Goal: Browse casually

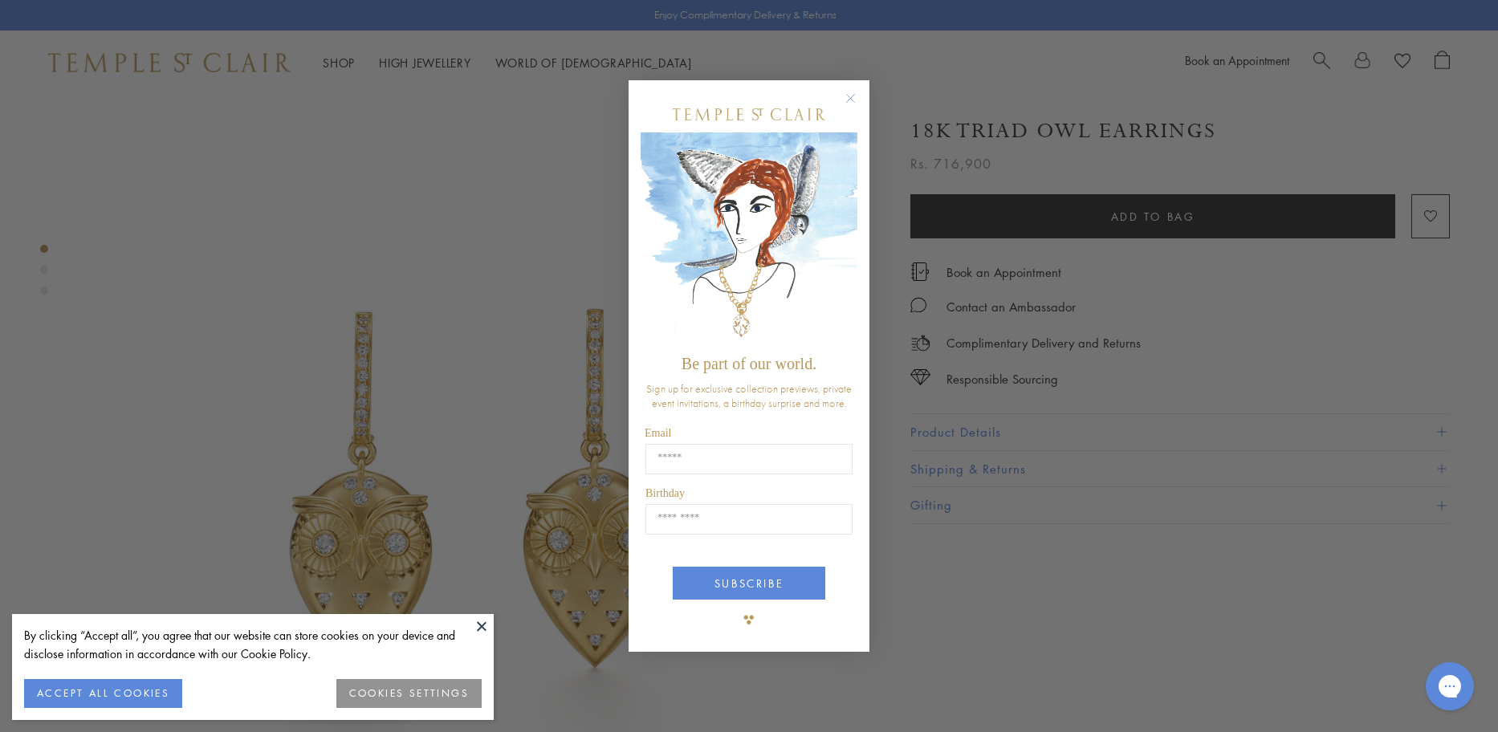
click at [853, 96] on circle "Close dialog" at bounding box center [850, 98] width 19 height 19
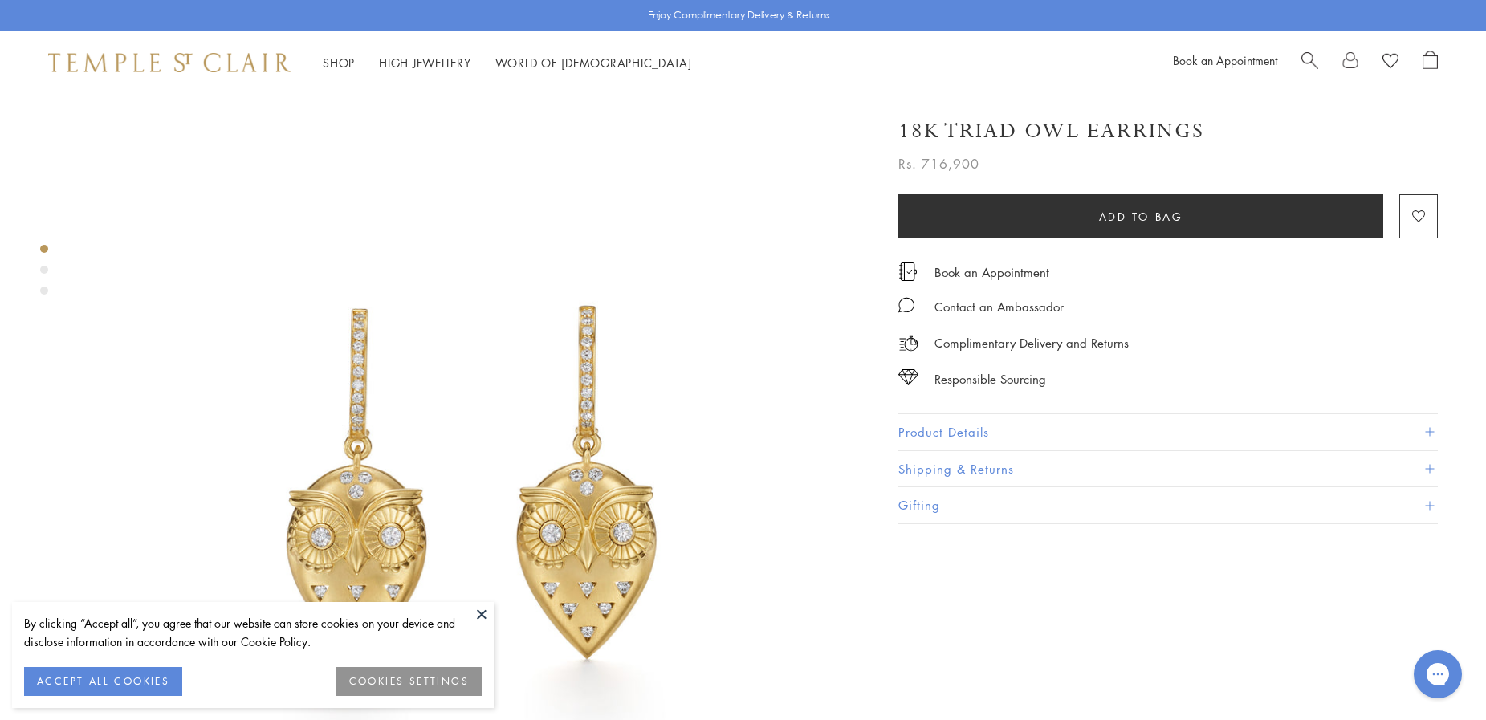
click at [159, 72] on div at bounding box center [169, 63] width 242 height 20
click at [141, 63] on img at bounding box center [169, 62] width 242 height 19
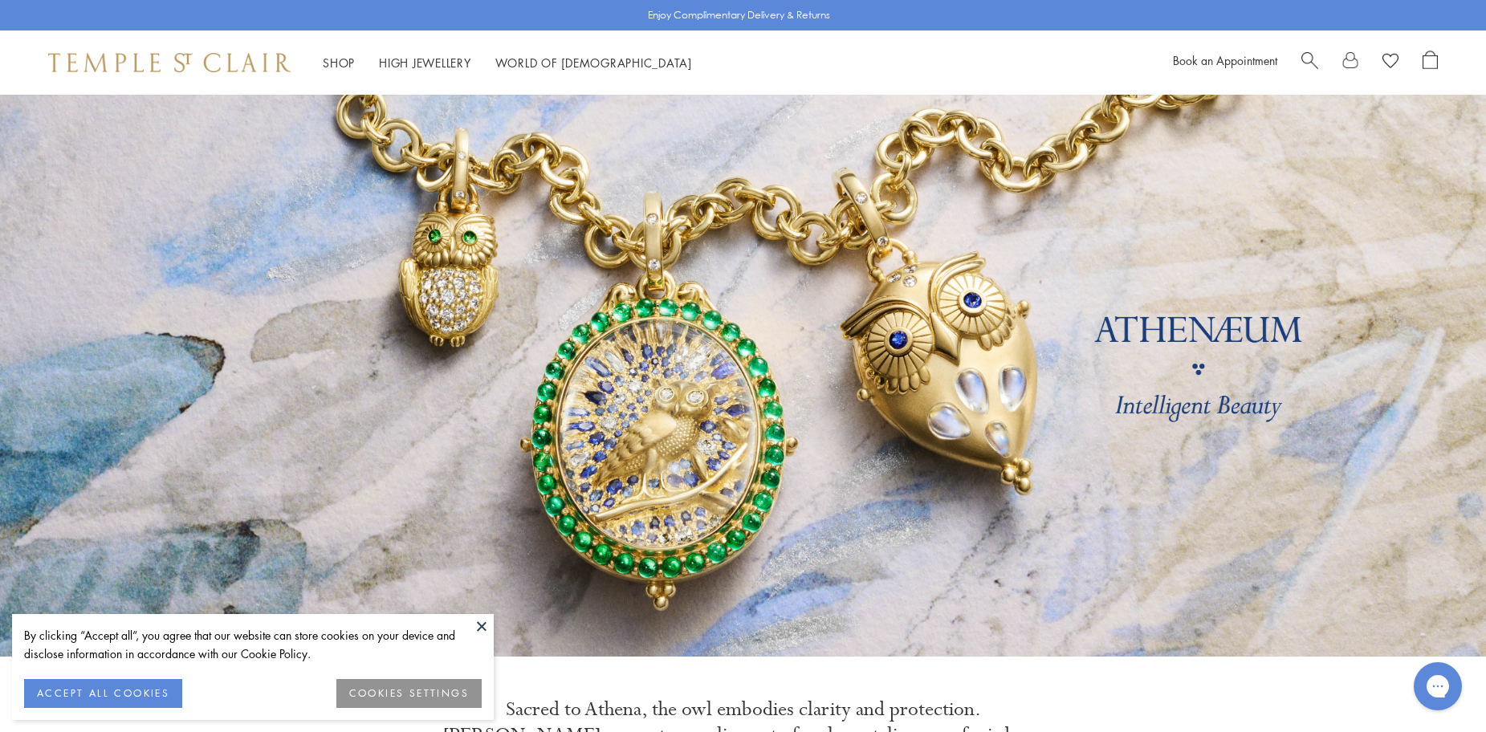
click at [484, 625] on button at bounding box center [482, 626] width 24 height 24
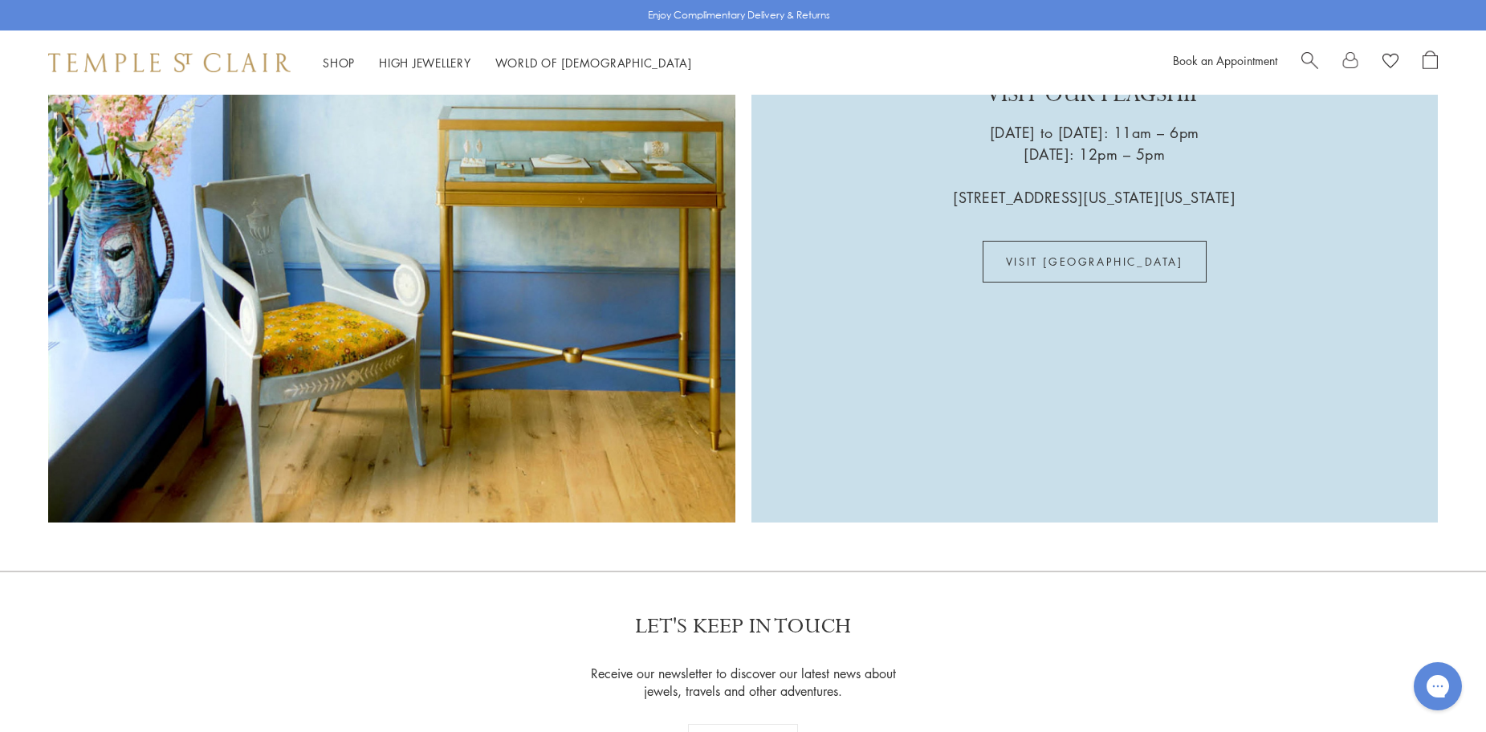
scroll to position [4763, 0]
